Goal: Task Accomplishment & Management: Manage account settings

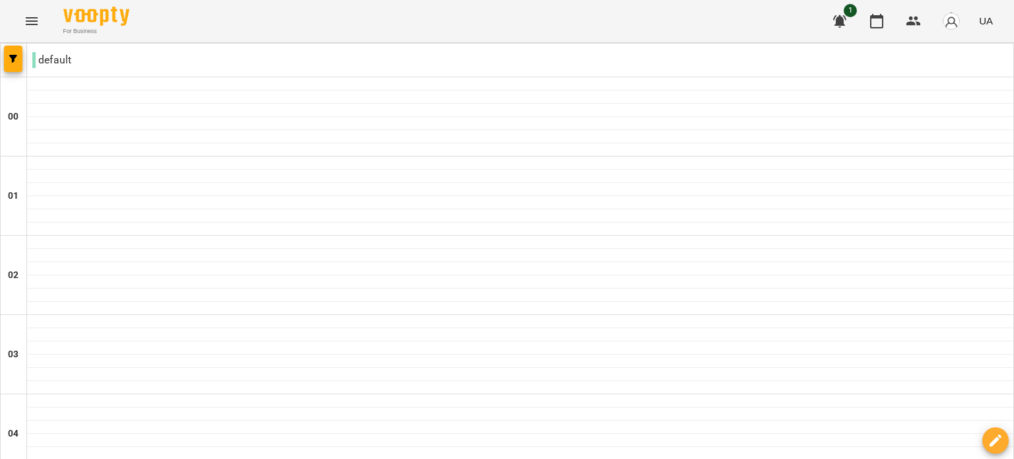
scroll to position [442, 0]
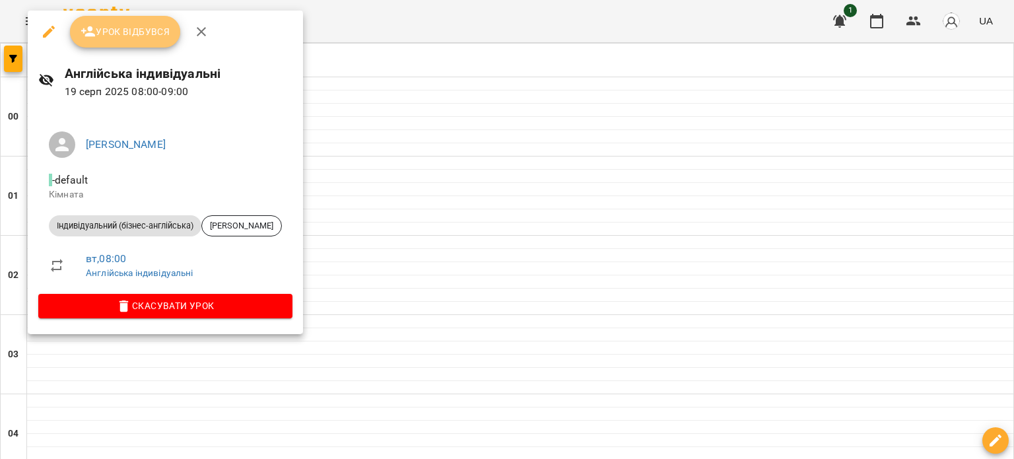
click at [163, 41] on button "Урок відбувся" at bounding box center [125, 32] width 111 height 32
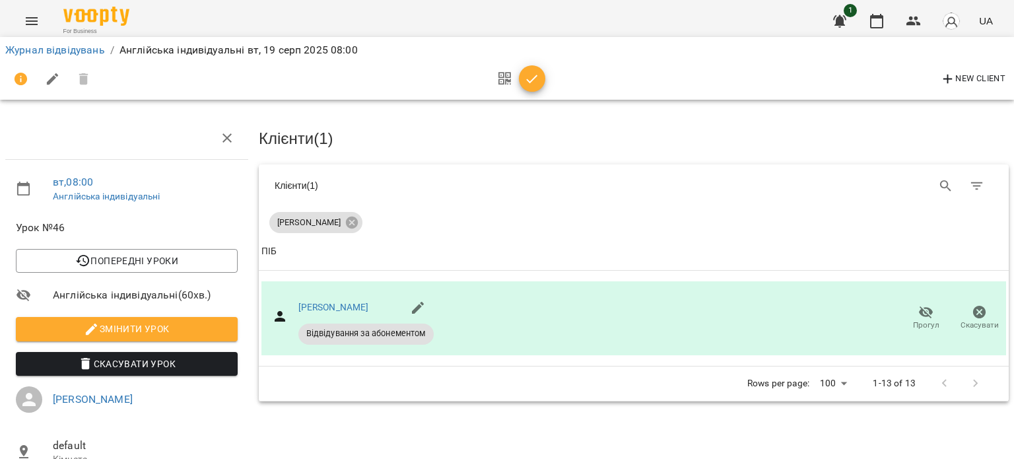
click at [533, 77] on icon "button" at bounding box center [532, 79] width 16 height 16
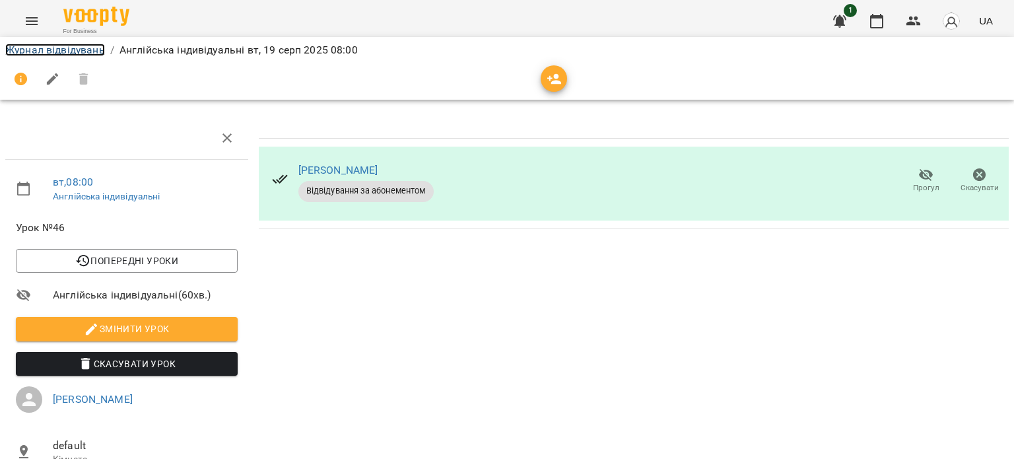
click at [79, 44] on link "Журнал відвідувань" at bounding box center [55, 50] width 100 height 13
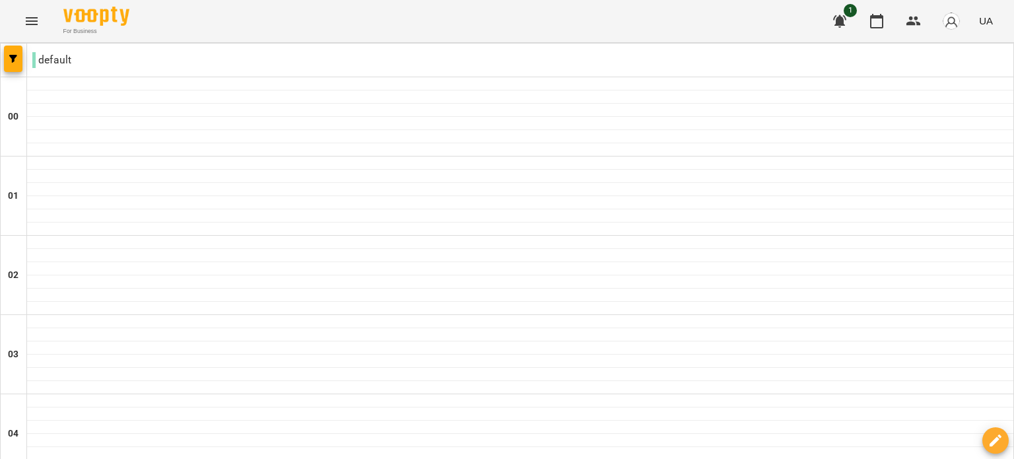
scroll to position [636, 0]
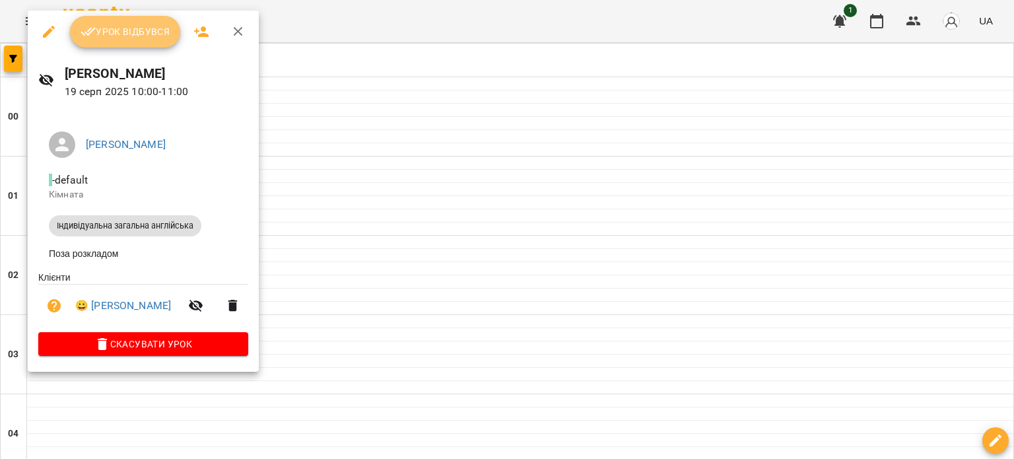
click at [134, 22] on button "Урок відбувся" at bounding box center [125, 32] width 111 height 32
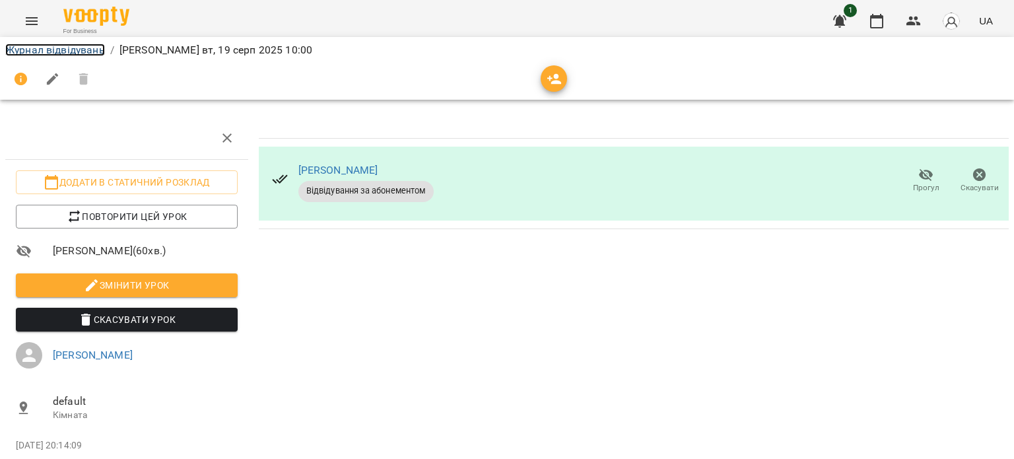
click at [55, 48] on link "Журнал відвідувань" at bounding box center [55, 50] width 100 height 13
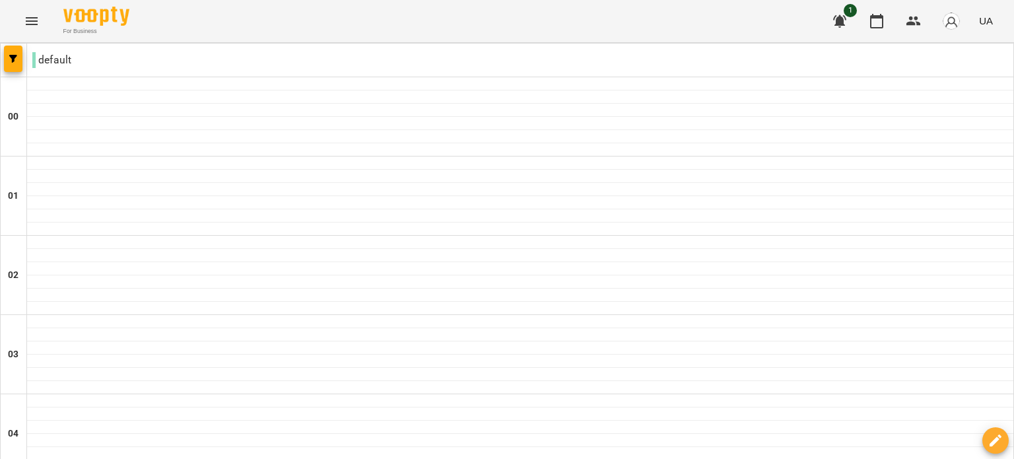
scroll to position [1511, 0]
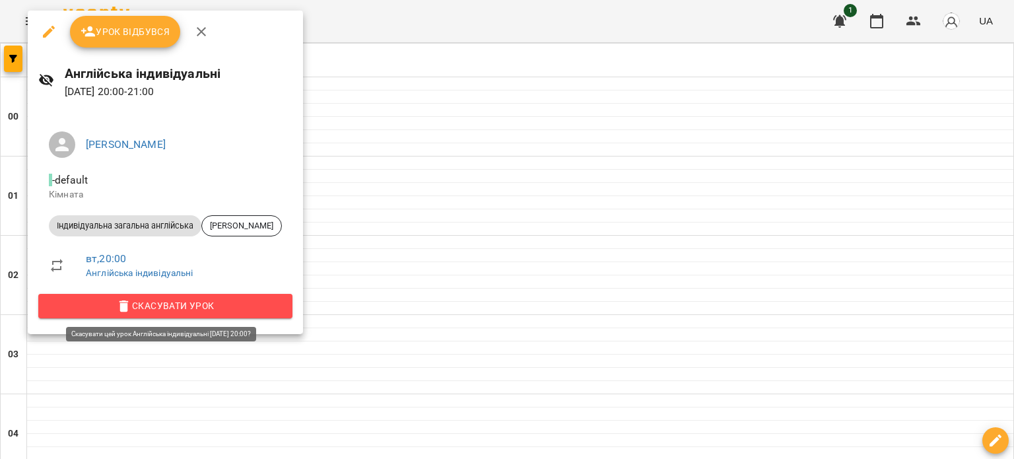
click at [221, 301] on span "Скасувати Урок" at bounding box center [165, 306] width 233 height 16
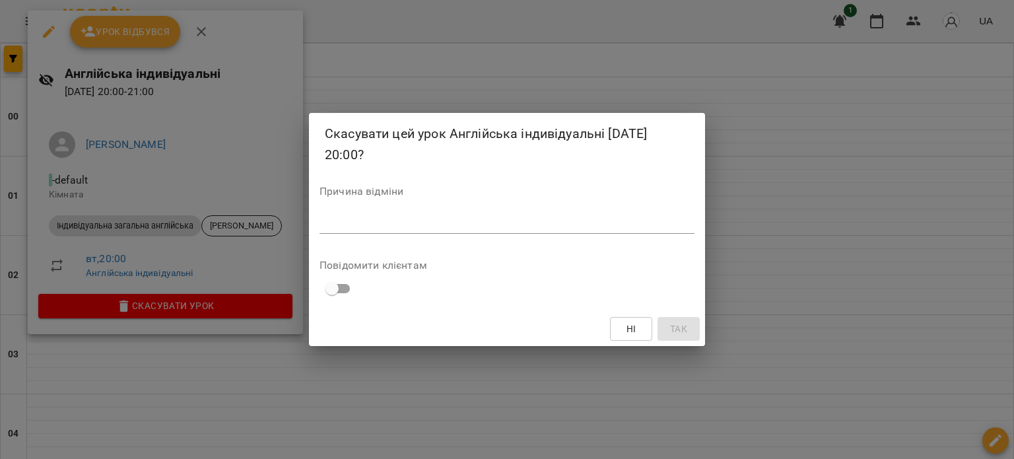
click at [605, 219] on textarea at bounding box center [507, 223] width 375 height 13
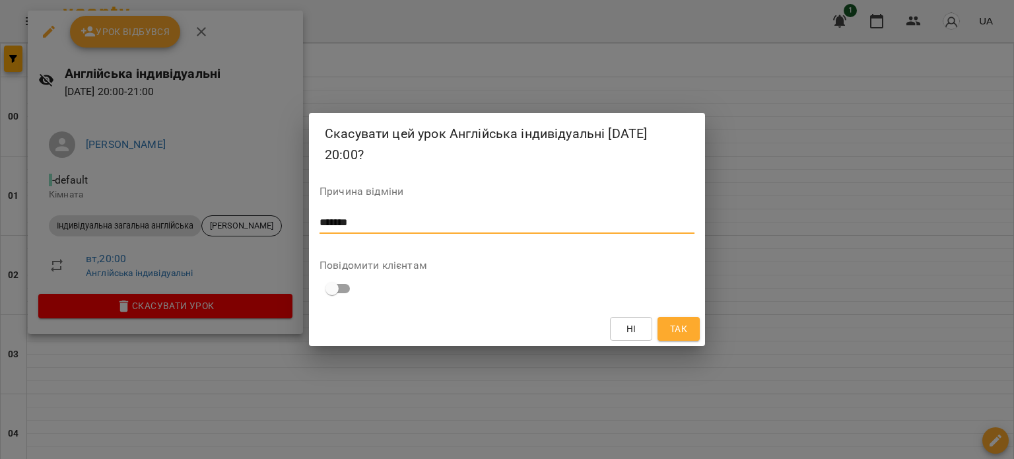
type textarea "*******"
click at [684, 329] on span "Так" at bounding box center [678, 329] width 17 height 16
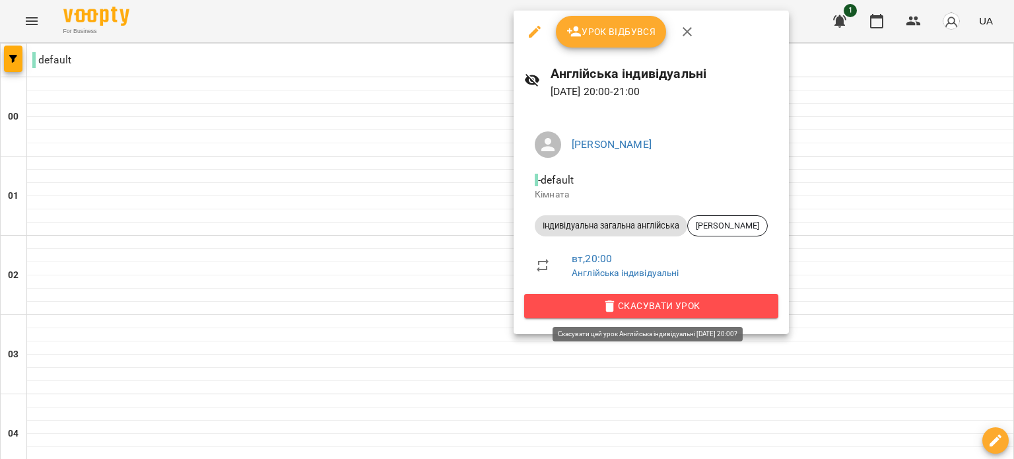
click at [557, 305] on span "Скасувати Урок" at bounding box center [651, 306] width 233 height 16
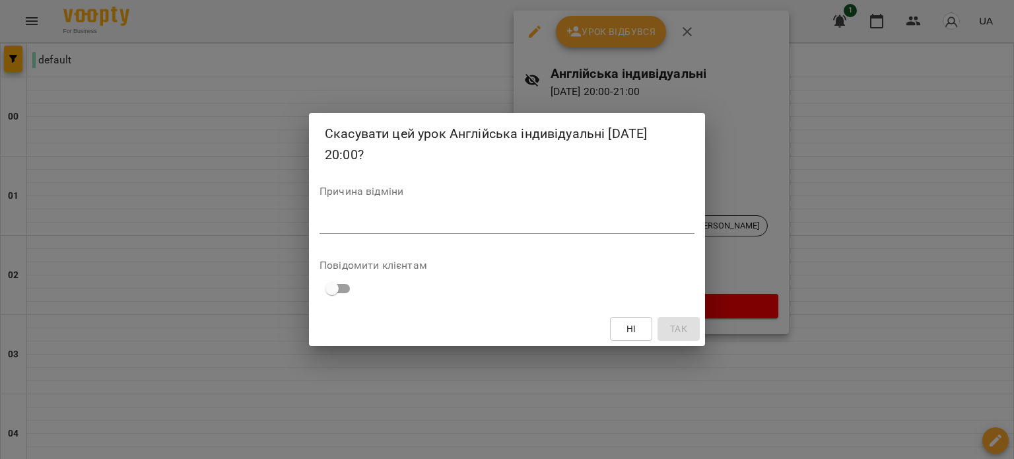
click at [539, 216] on div "*" at bounding box center [507, 223] width 375 height 21
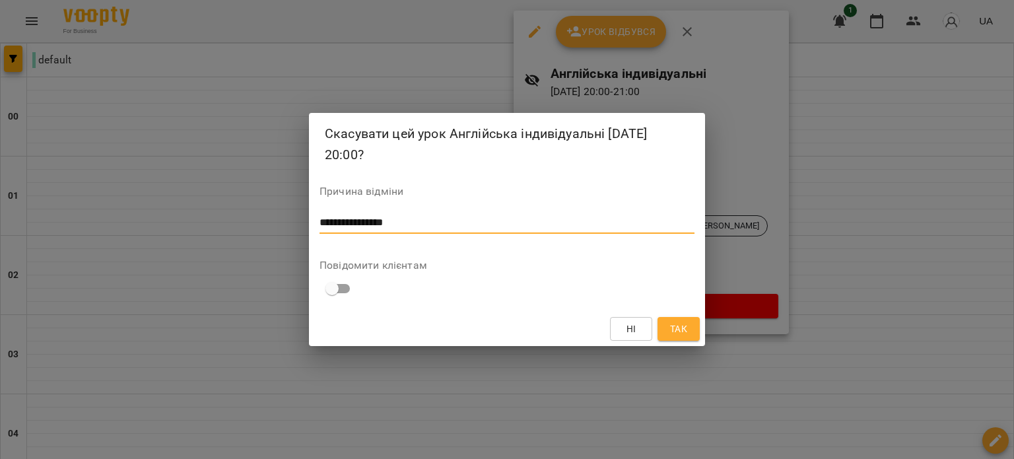
type textarea "**********"
click at [677, 329] on span "Так" at bounding box center [678, 329] width 17 height 16
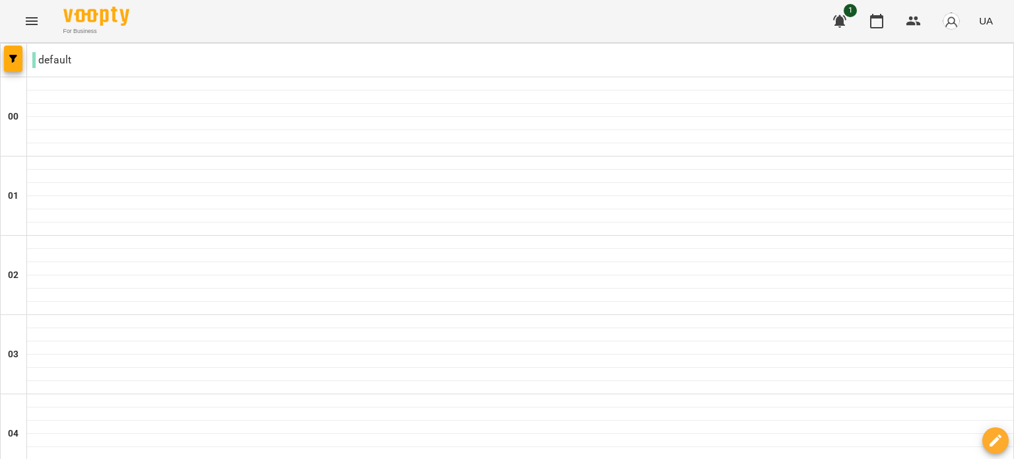
scroll to position [1078, 0]
